Goal: Information Seeking & Learning: Learn about a topic

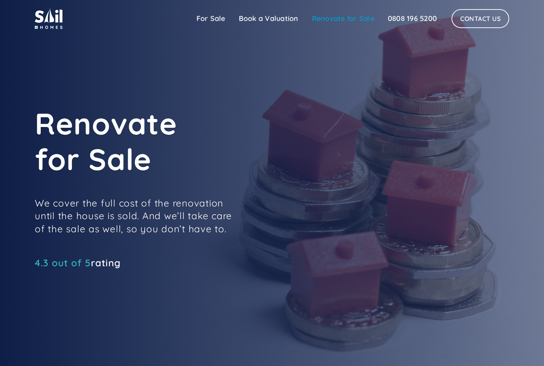
click at [344, 22] on link "Renovate for Sale" at bounding box center [343, 19] width 76 height 16
click at [213, 18] on link "For Sale" at bounding box center [211, 19] width 42 height 16
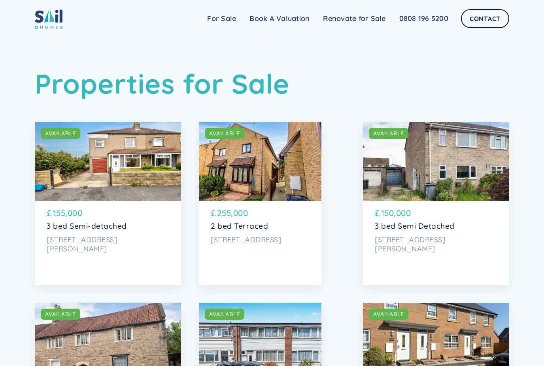
click at [104, 157] on div "SOLD AVAILABLE" at bounding box center [108, 161] width 146 height 79
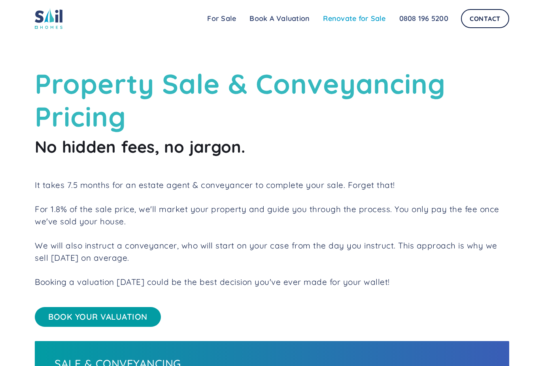
click at [336, 16] on link "Renovate for Sale" at bounding box center [355, 19] width 76 height 16
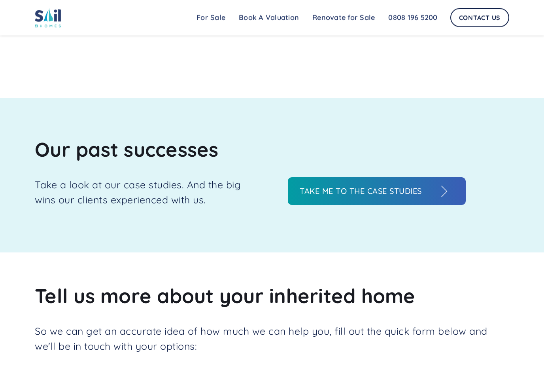
scroll to position [849, 0]
click at [415, 197] on h3 "Take me to the case studies" at bounding box center [369, 191] width 138 height 12
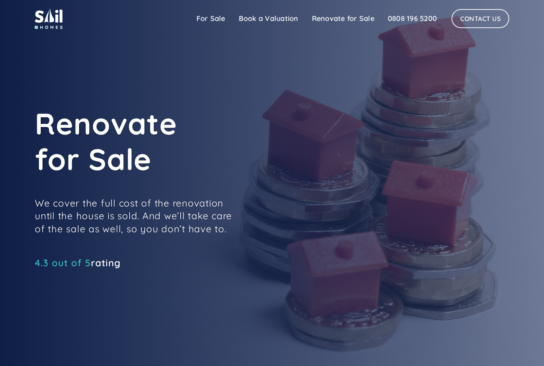
scroll to position [874, 0]
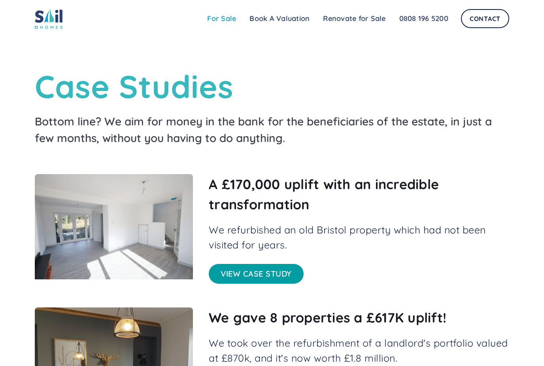
click at [225, 11] on link "For Sale" at bounding box center [222, 19] width 42 height 16
